Goal: Transaction & Acquisition: Book appointment/travel/reservation

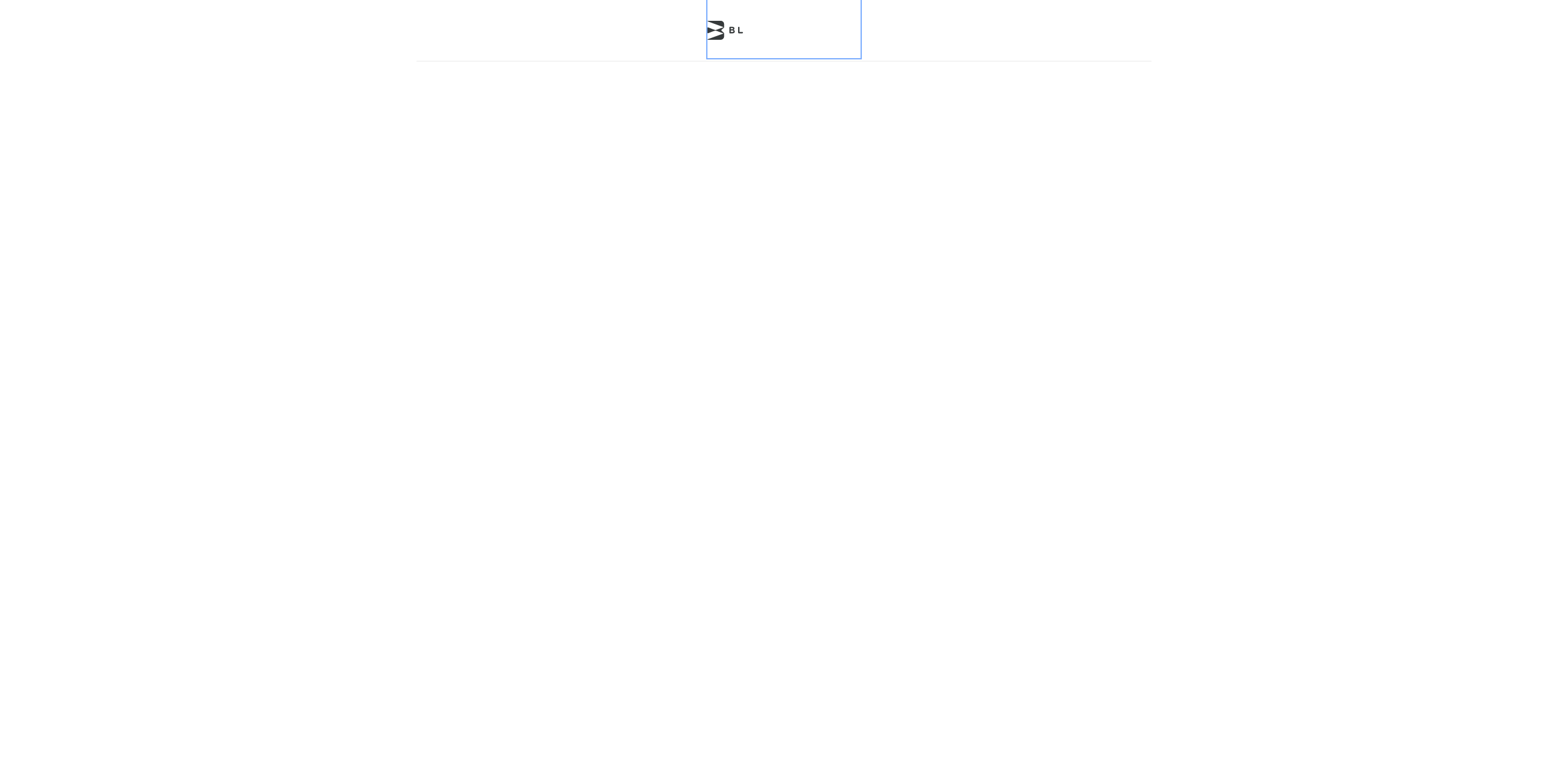
click at [722, 32] on icon at bounding box center [715, 30] width 16 height 19
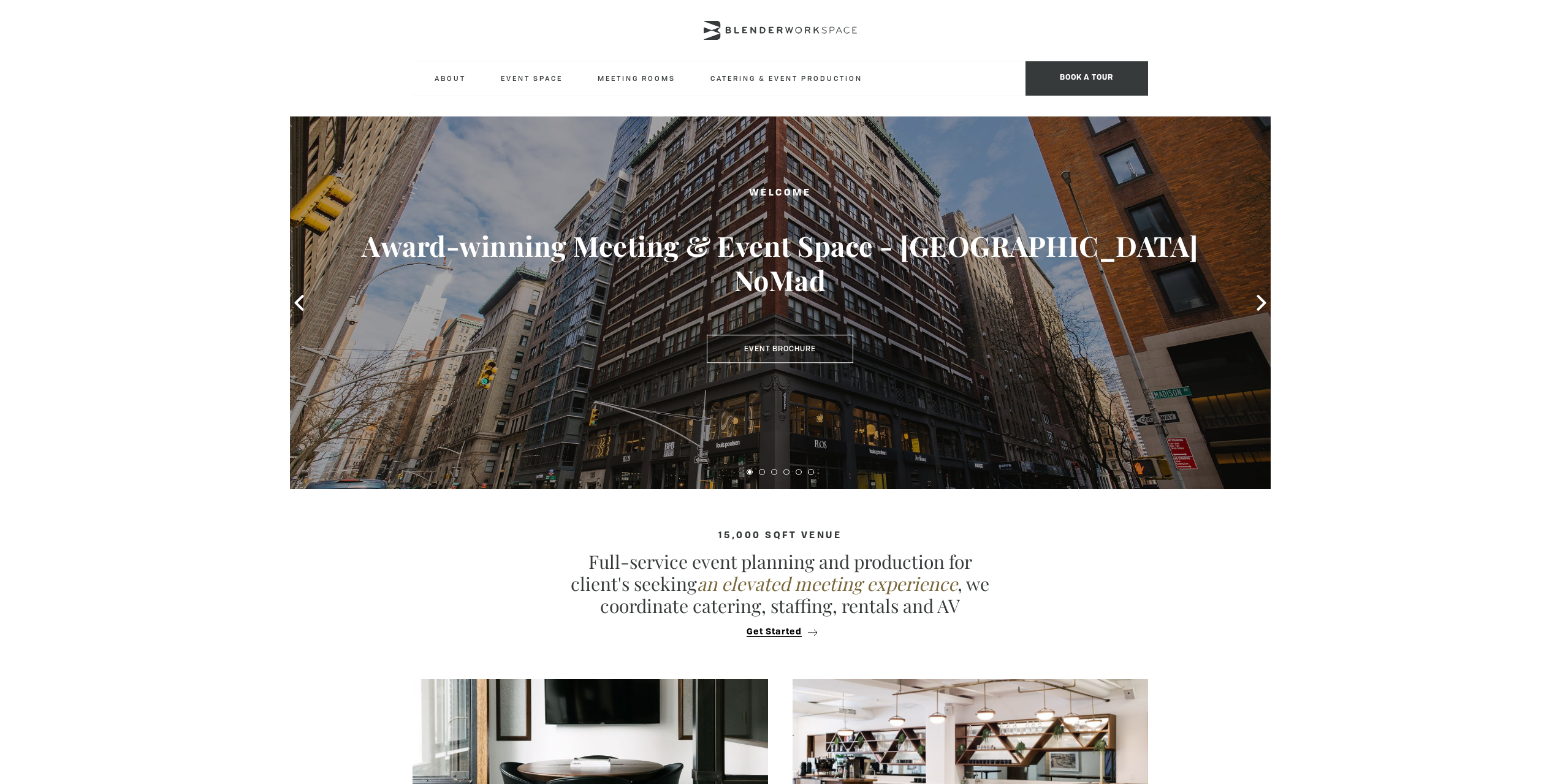
click at [809, 25] on icon at bounding box center [780, 30] width 154 height 19
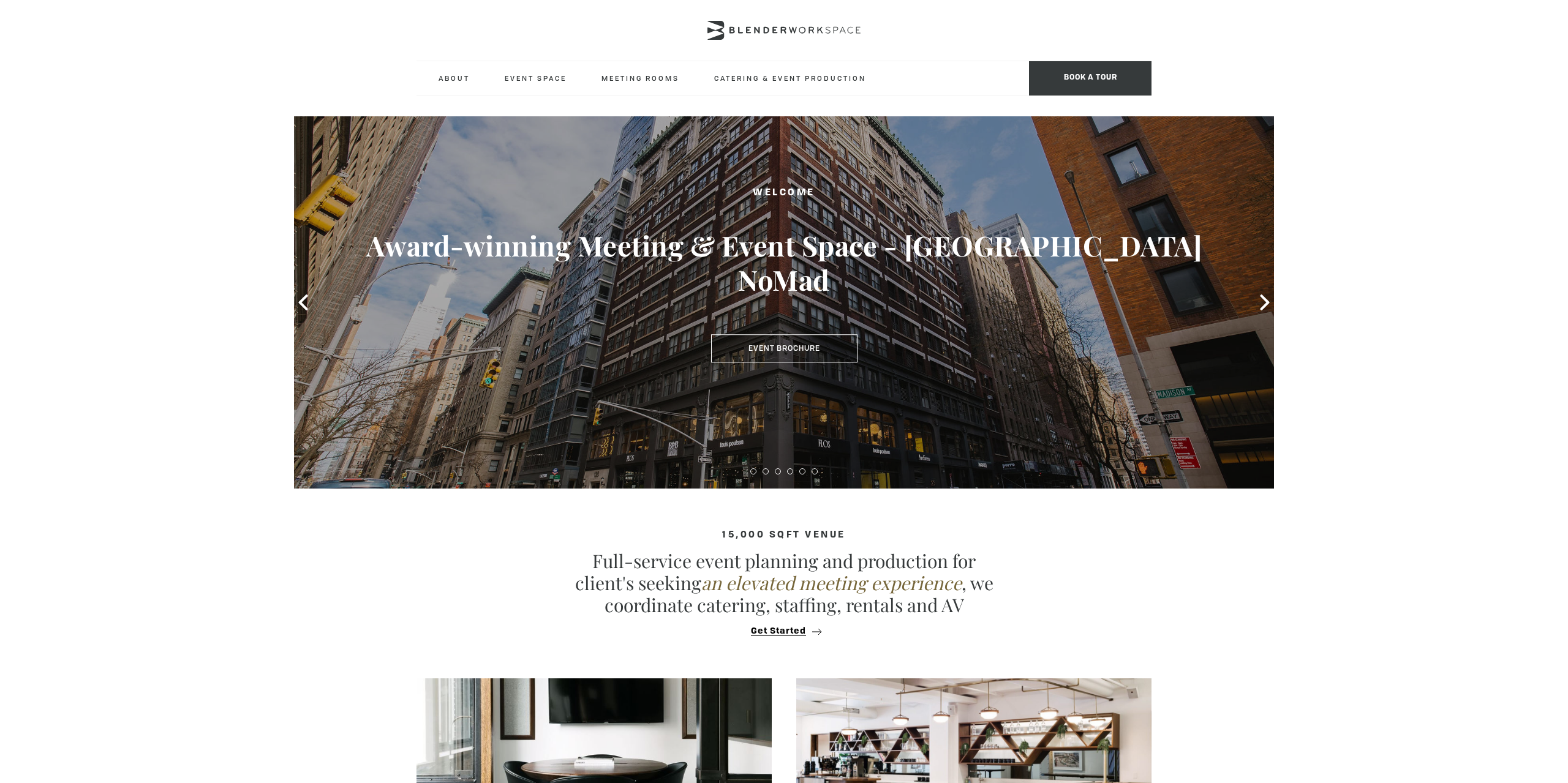
type div "2025-08-11"
type div "[DATE]"
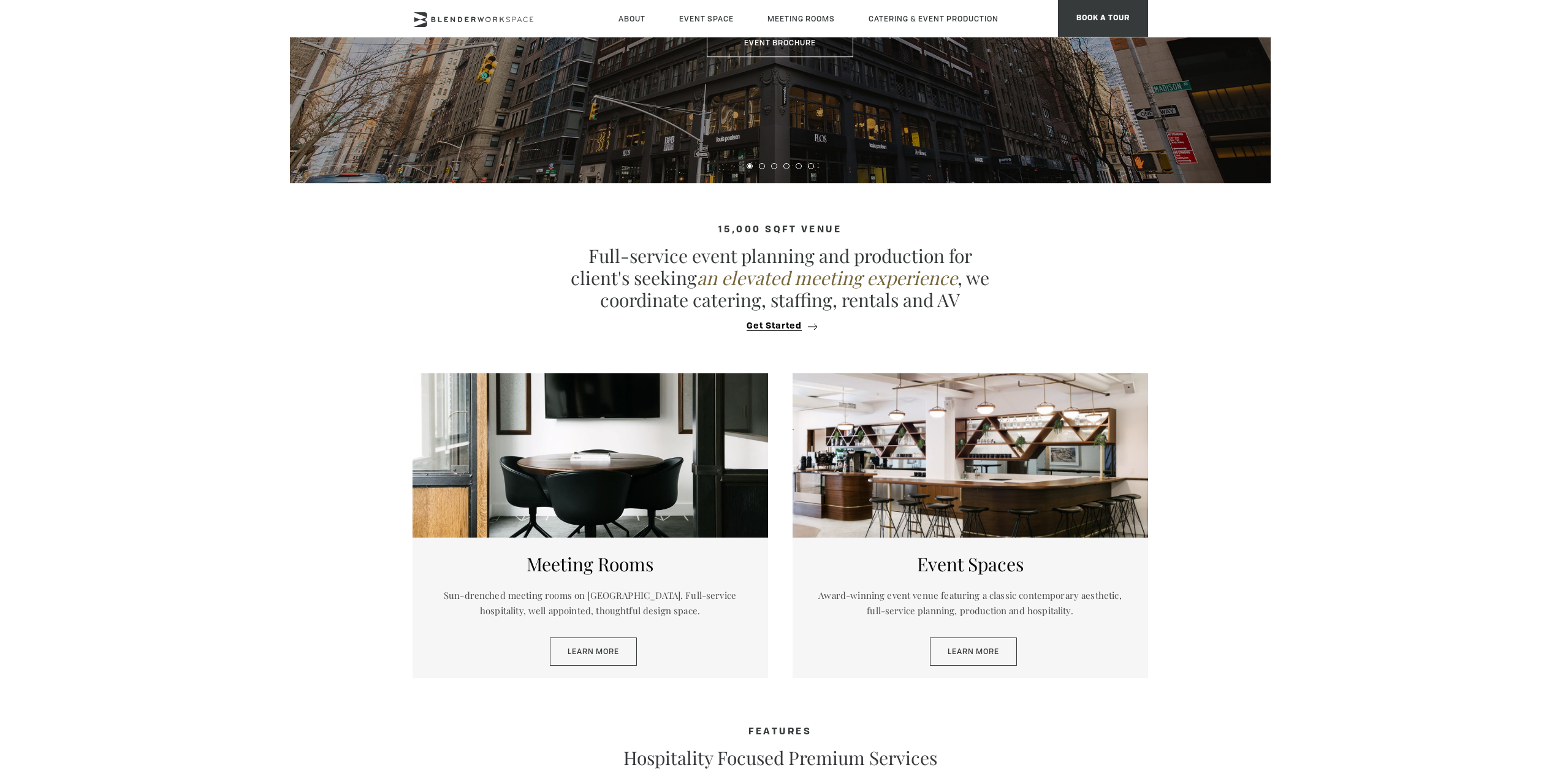
scroll to position [306, 0]
click at [587, 475] on div at bounding box center [590, 454] width 356 height 164
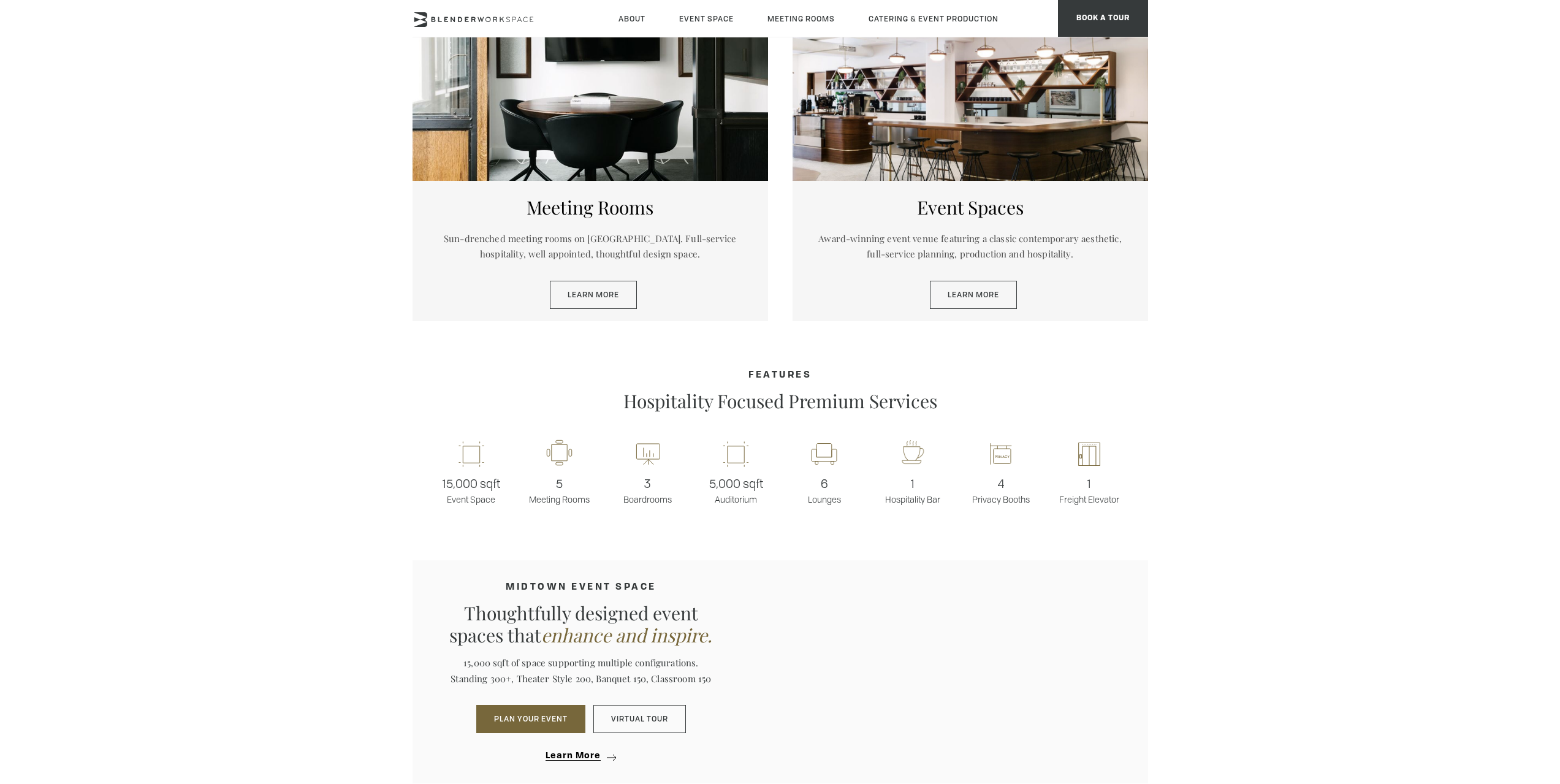
scroll to position [675, 0]
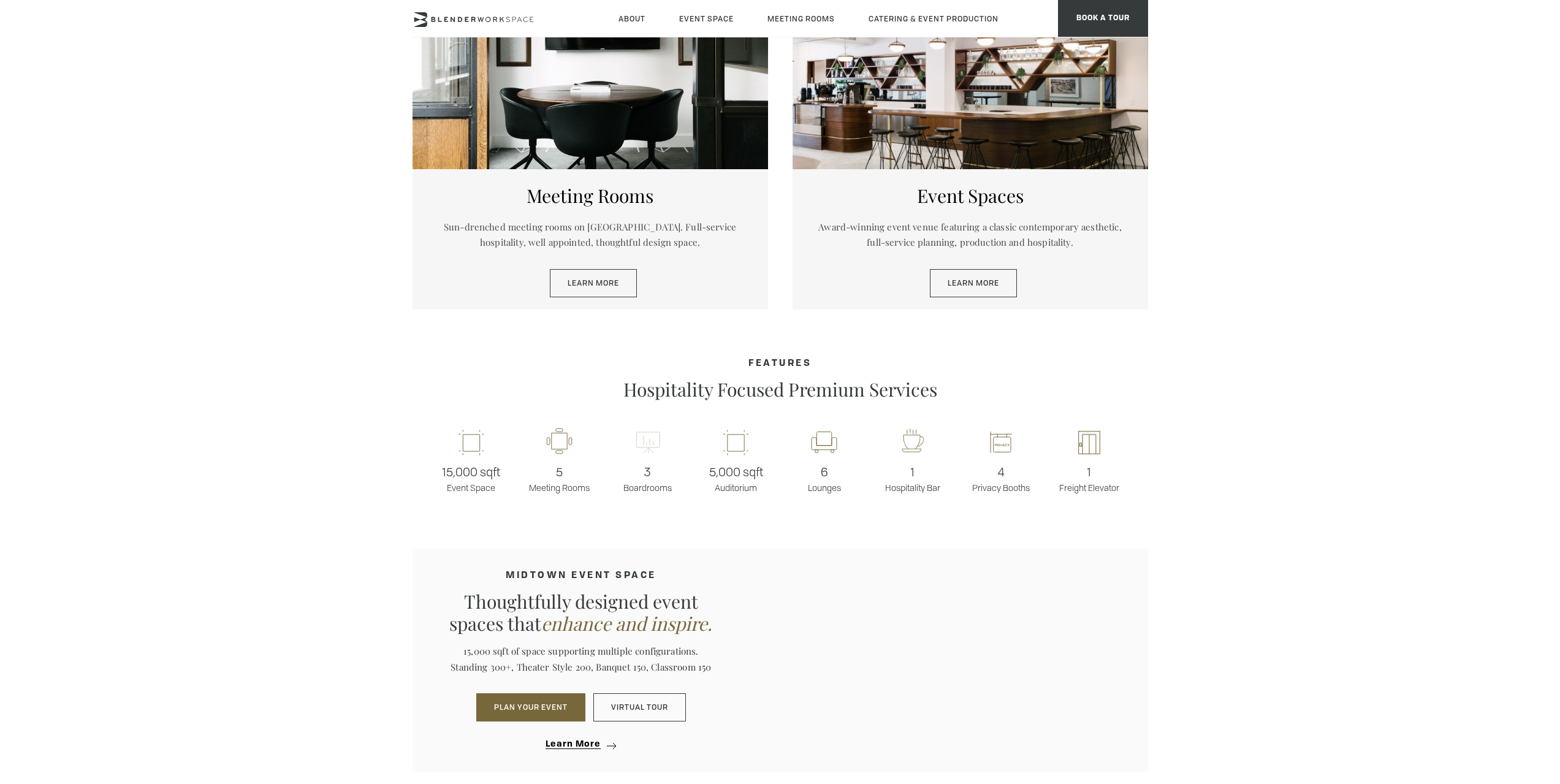
click at [656, 452] on icon at bounding box center [648, 442] width 25 height 30
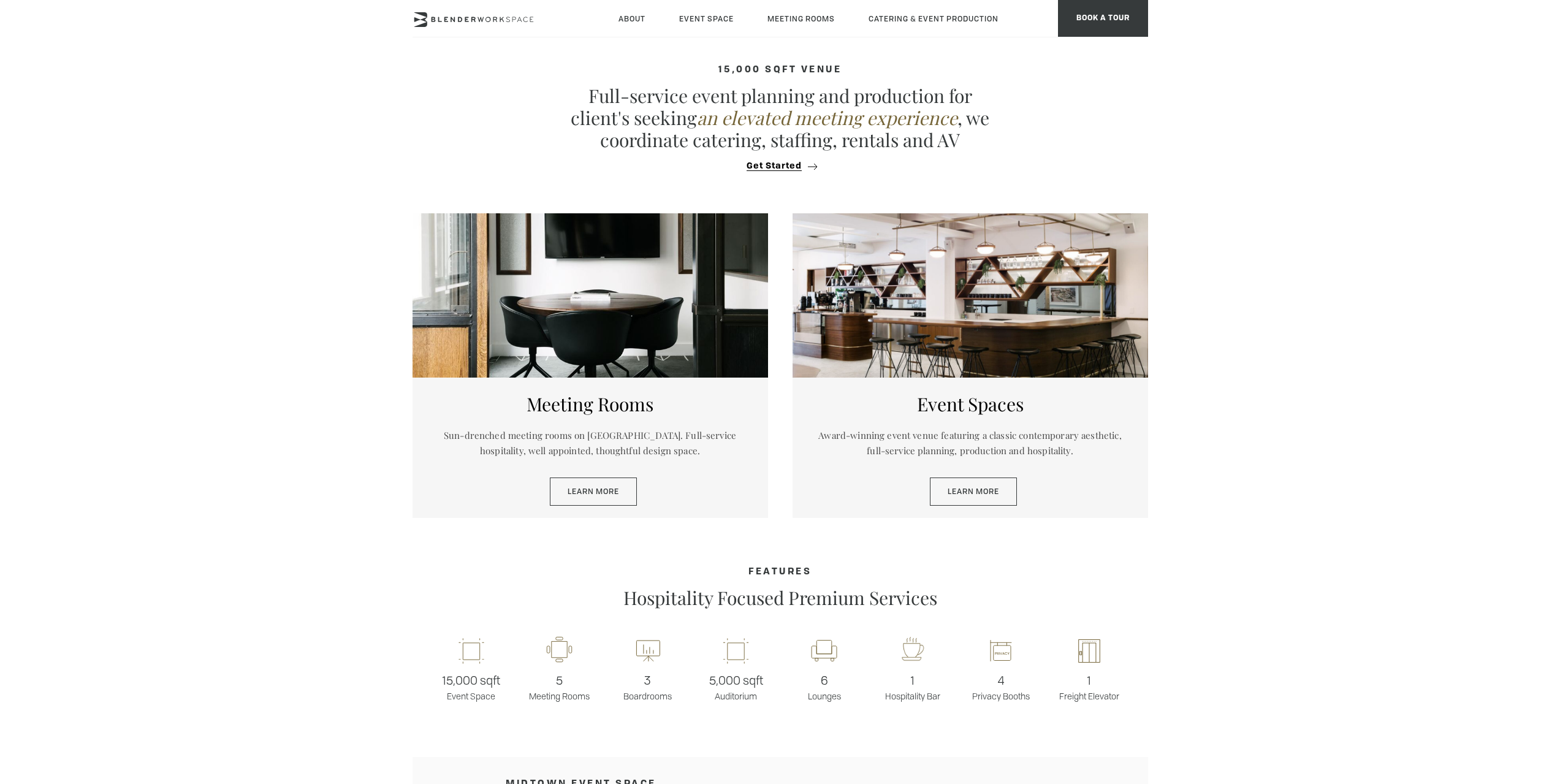
scroll to position [373, 0]
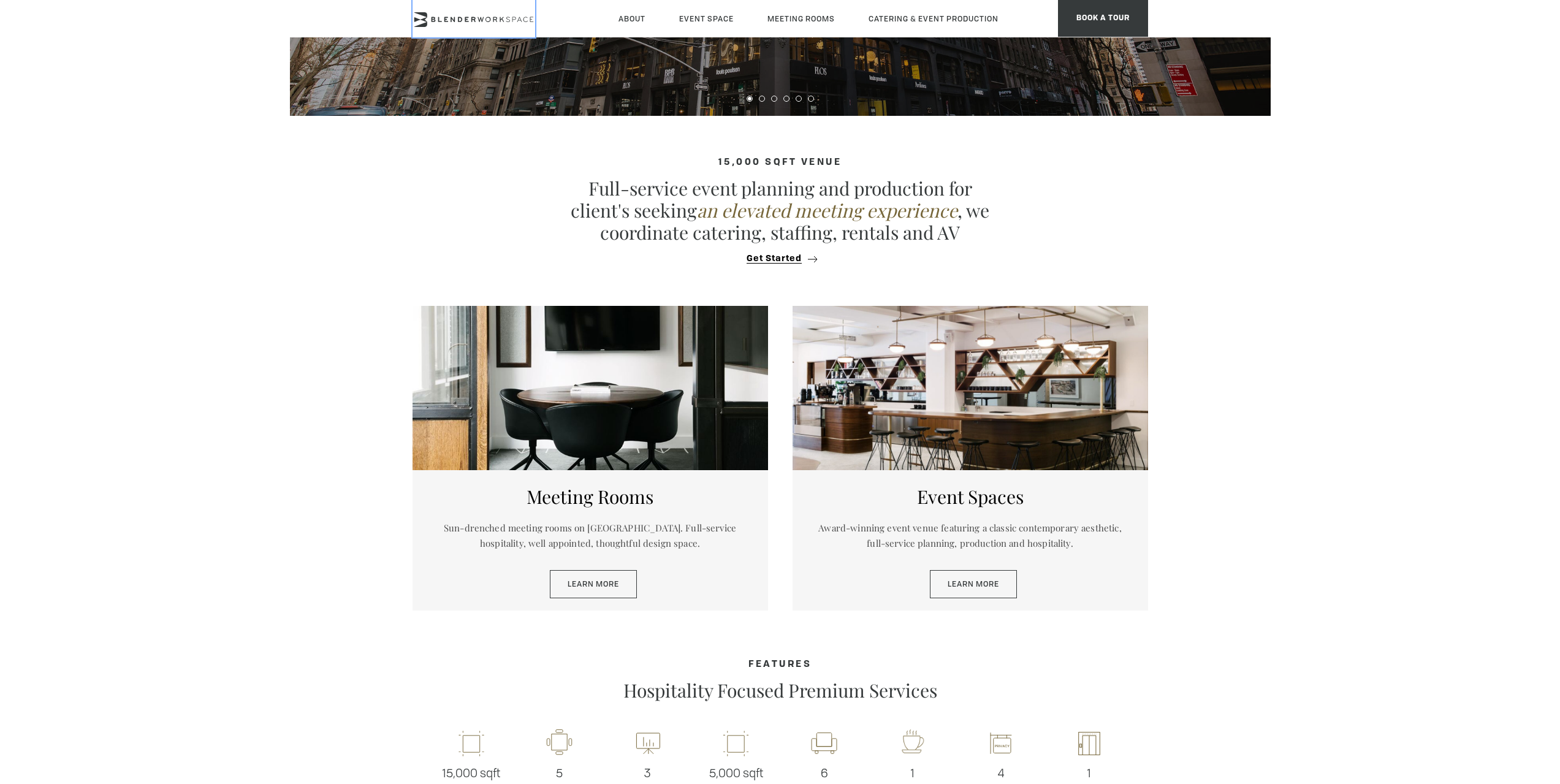
click at [467, 16] on icon at bounding box center [474, 19] width 123 height 14
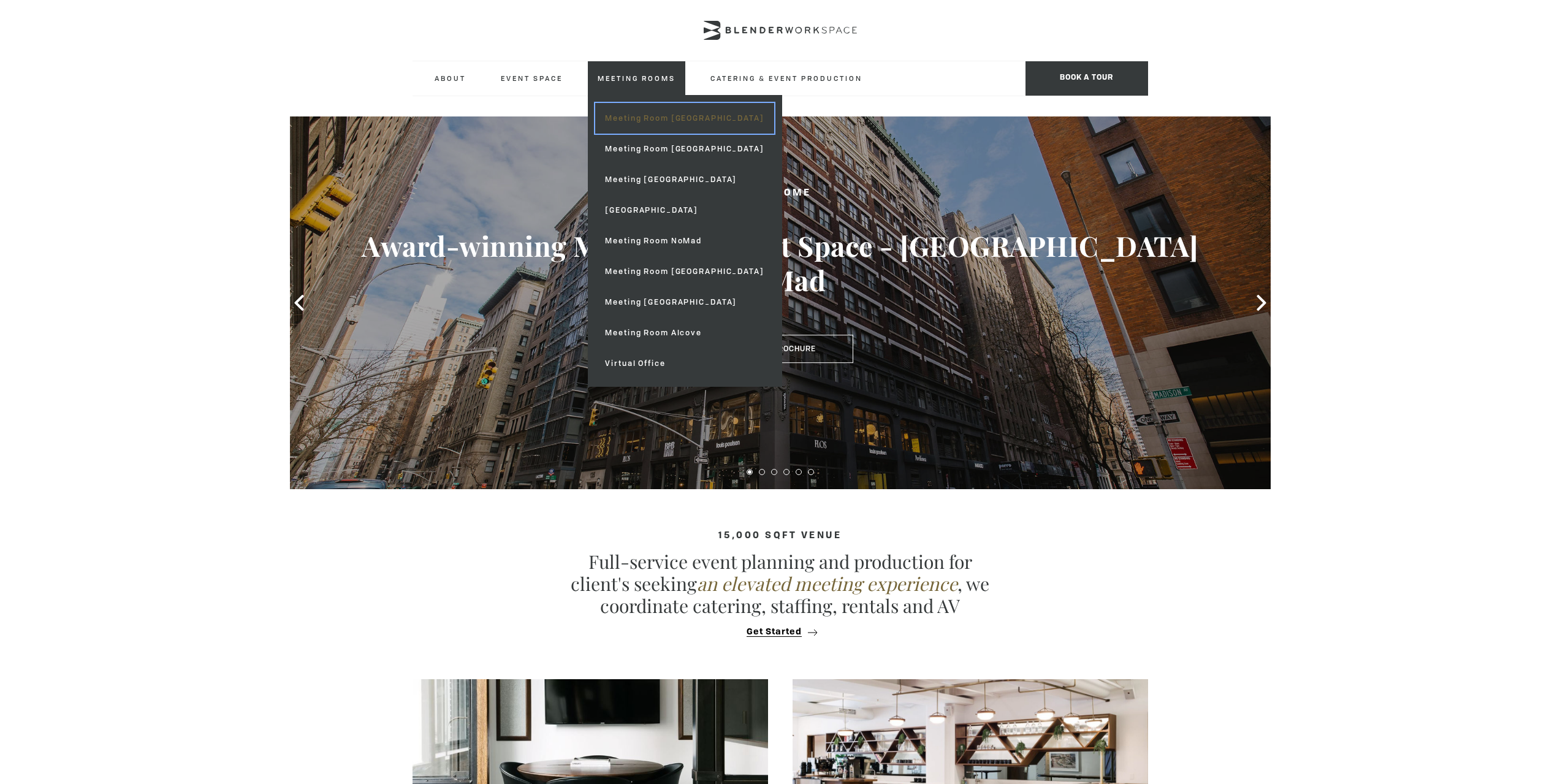
click at [681, 117] on link "Meeting Room [GEOGRAPHIC_DATA]" at bounding box center [684, 118] width 178 height 31
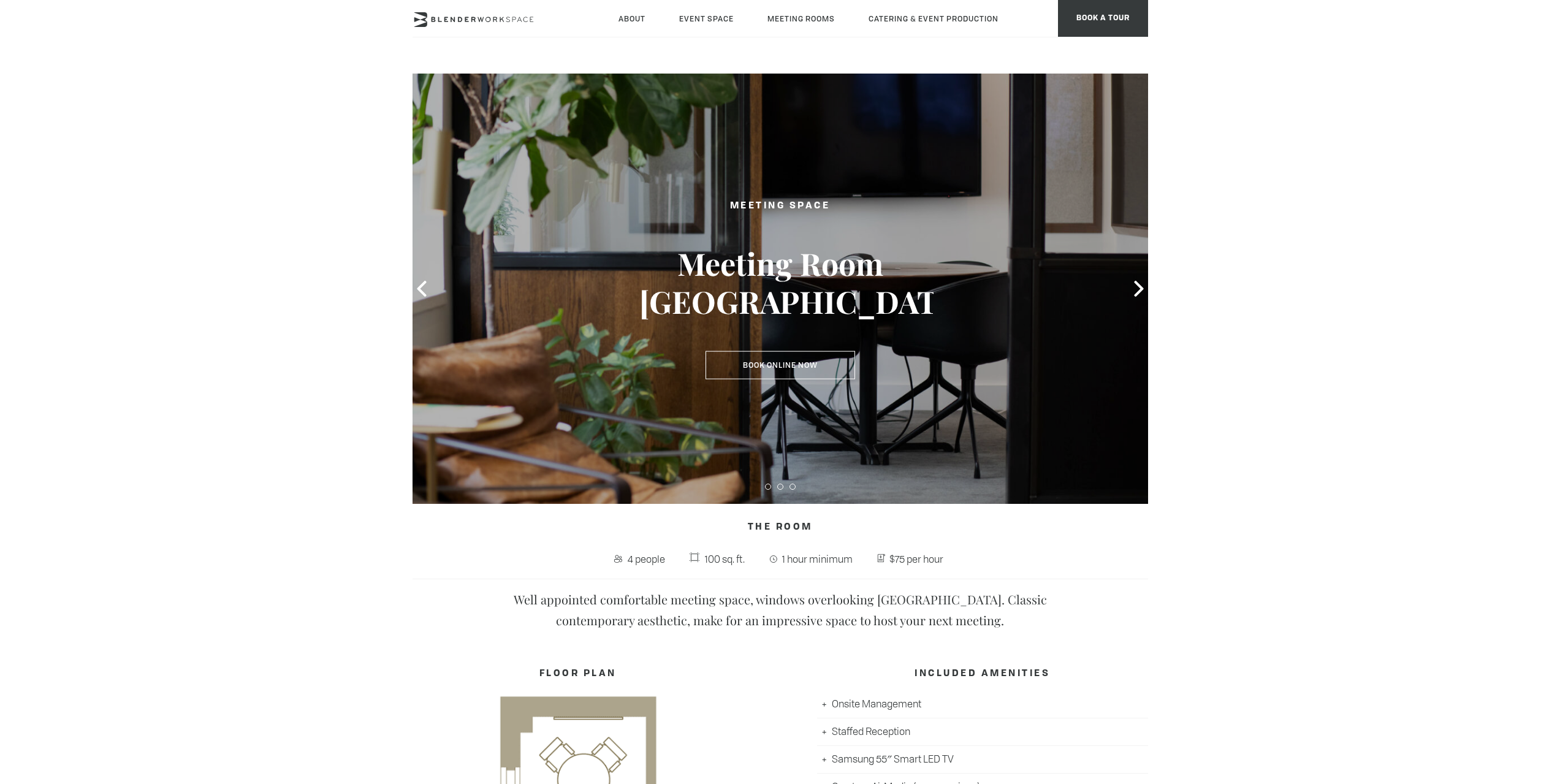
type div "[DATE]"
click at [792, 362] on link "Book Online Now" at bounding box center [780, 365] width 150 height 28
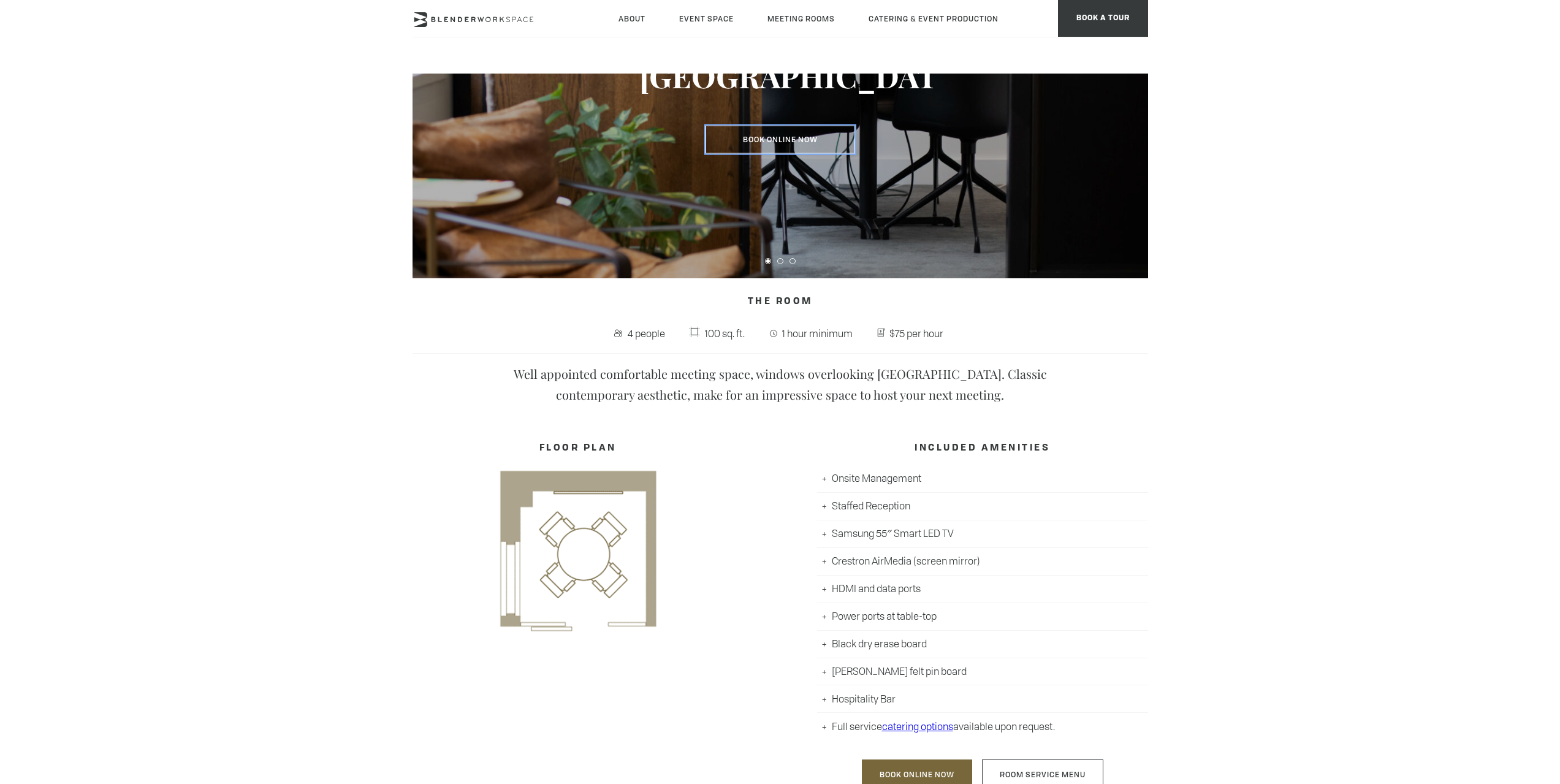
scroll to position [245, 0]
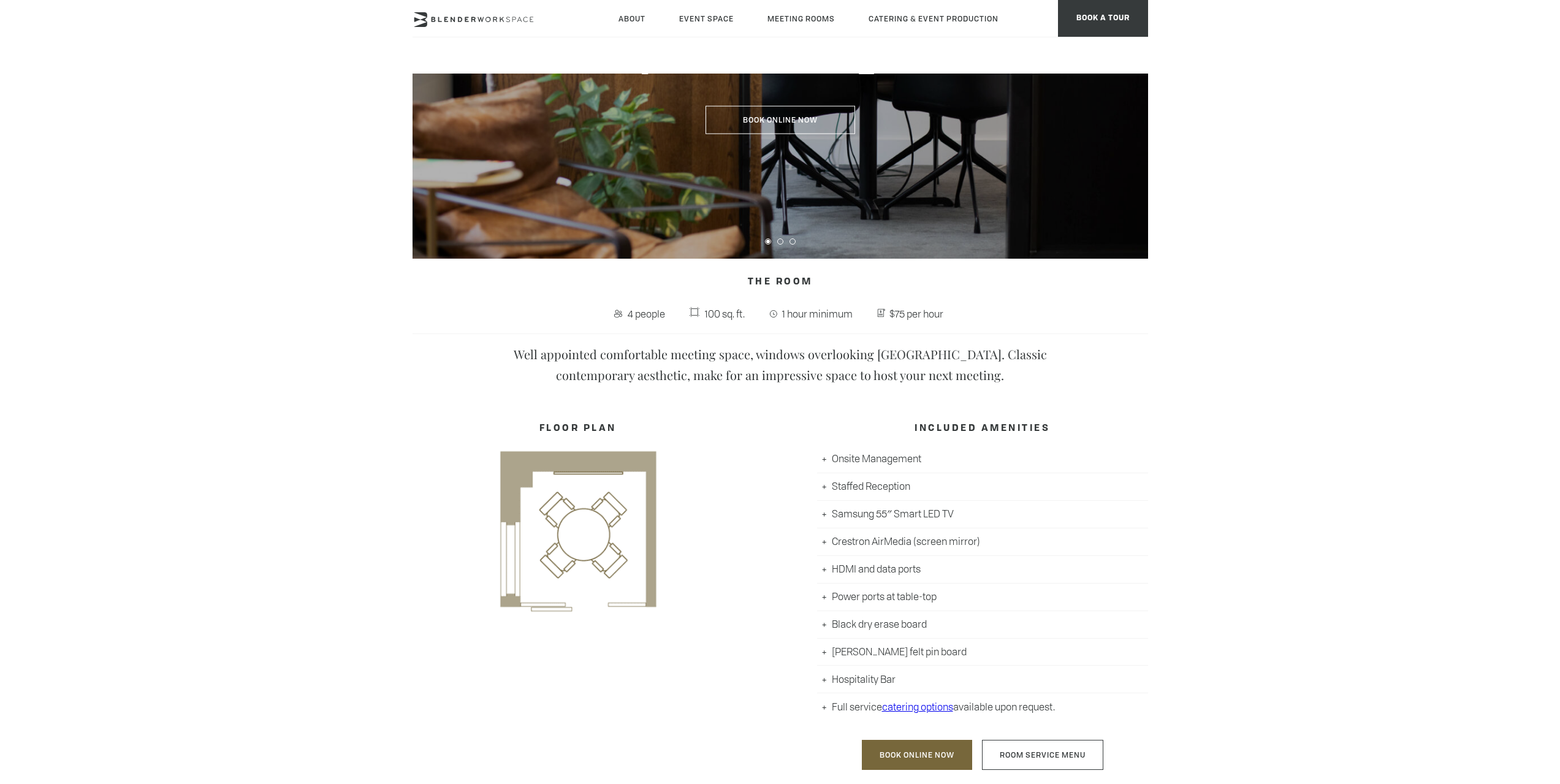
click at [1173, 131] on body "Skip to main content About Neighborhood Global Collective Journal Event Space T…" at bounding box center [780, 710] width 1560 height 1764
